Goal: Find specific page/section: Find specific page/section

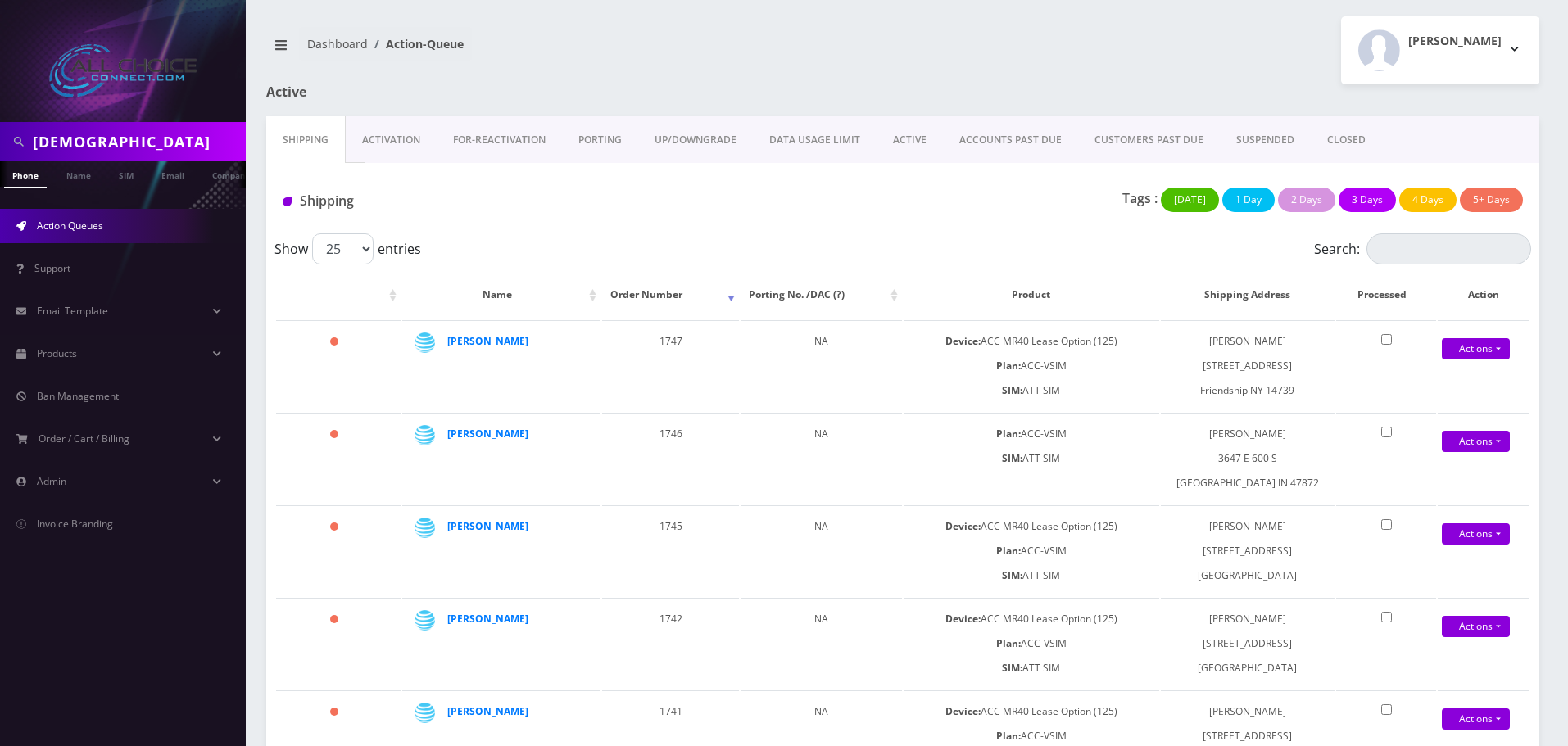
click at [59, 139] on input "jesus" at bounding box center [137, 141] width 209 height 31
type input "[PERSON_NAME]"
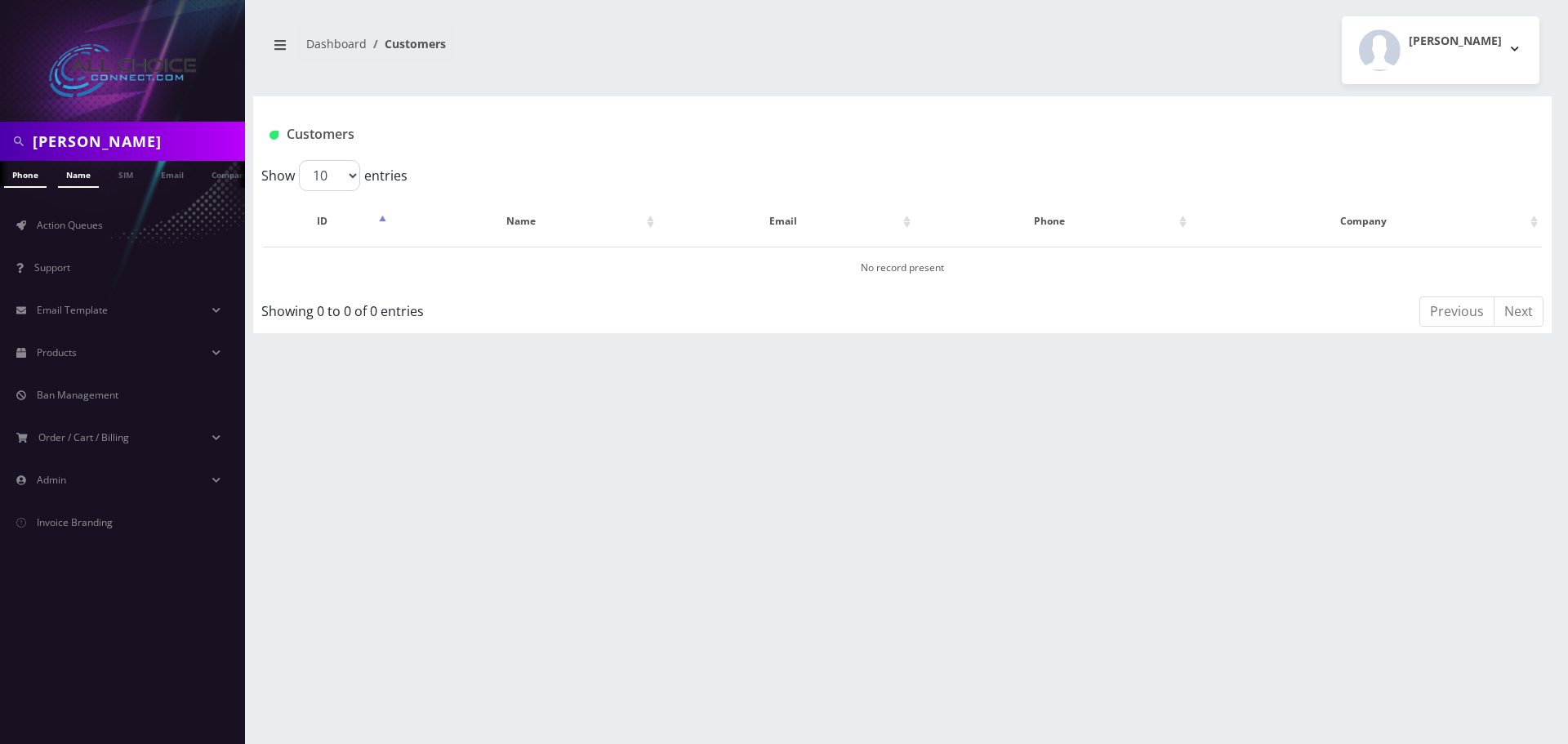
click at [80, 177] on link "Name" at bounding box center [78, 174] width 41 height 27
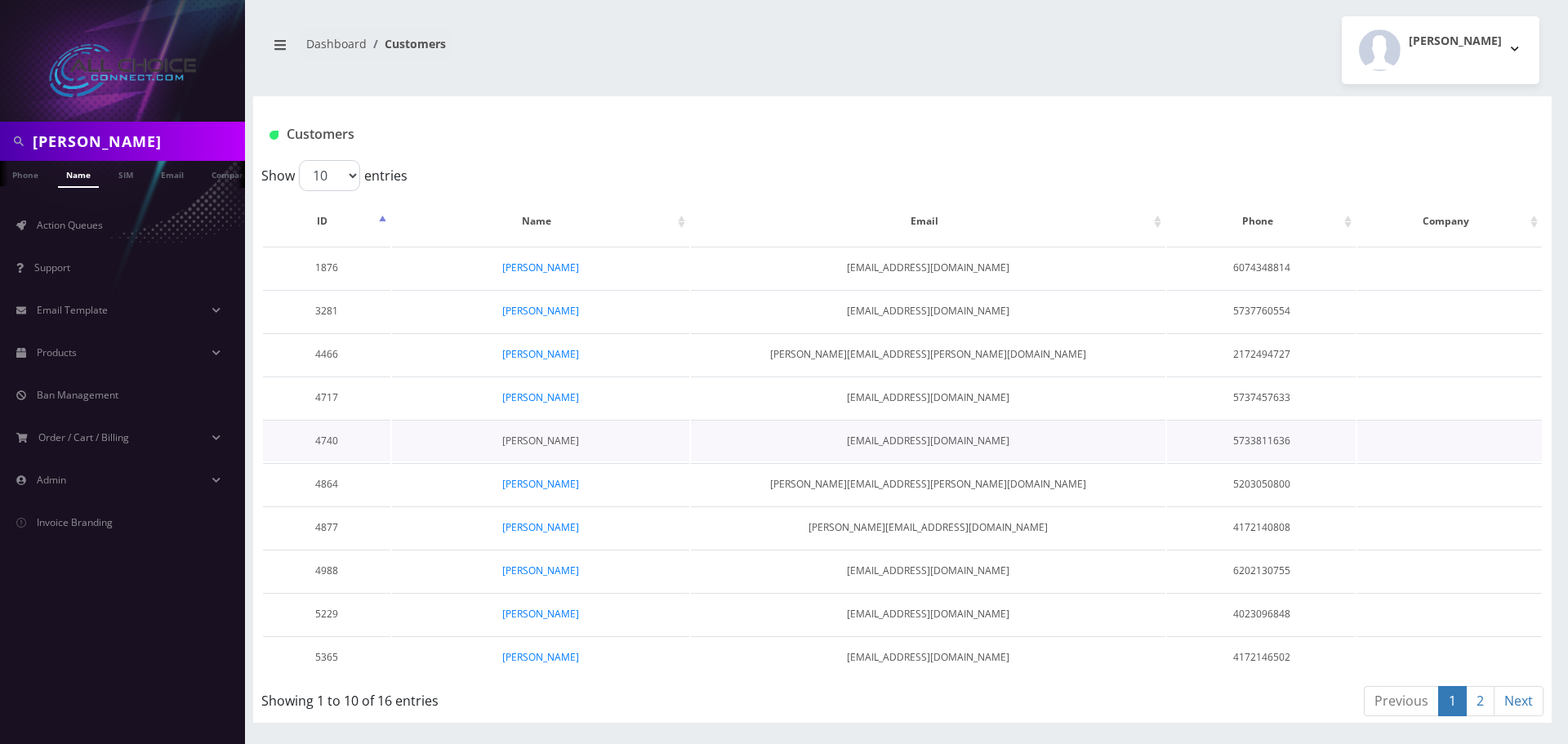
click at [545, 446] on link "[PERSON_NAME]" at bounding box center [540, 440] width 77 height 14
